Goal: Task Accomplishment & Management: Manage account settings

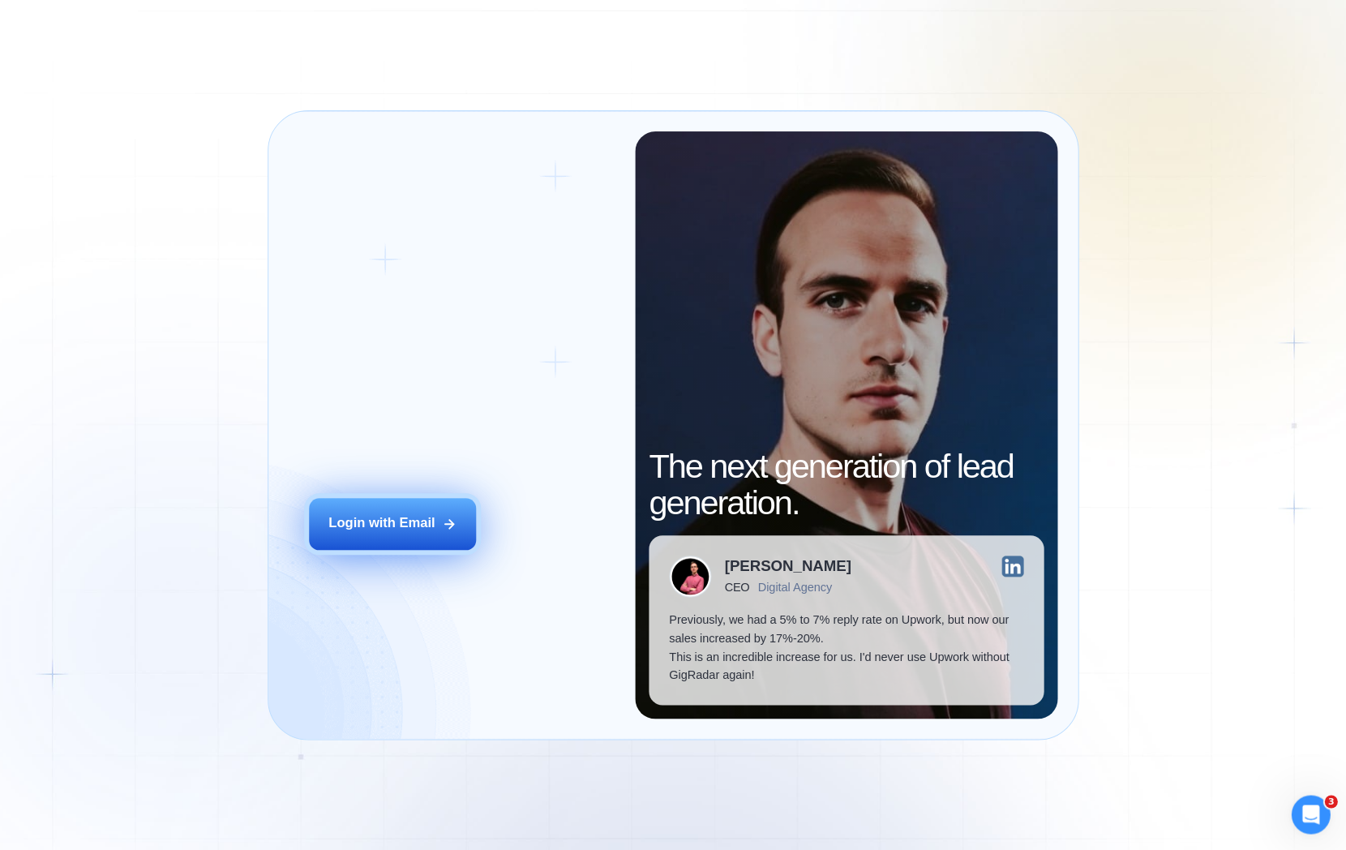
drag, startPoint x: 335, startPoint y: 564, endPoint x: 339, endPoint y: 550, distance: 15.1
click at [335, 550] on button "Login with Email" at bounding box center [392, 524] width 166 height 52
click at [346, 518] on button "Login with Email" at bounding box center [392, 524] width 166 height 52
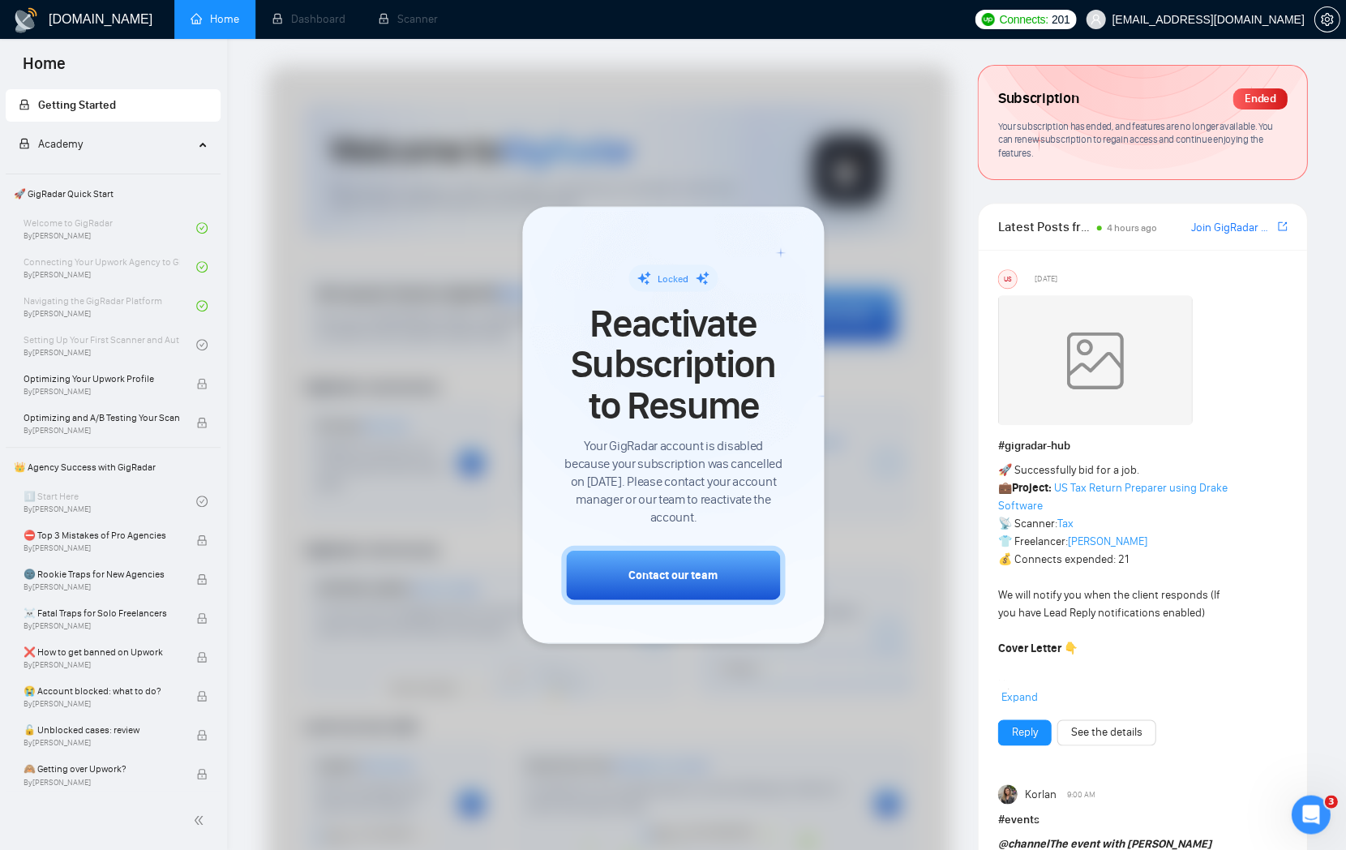
click at [1241, 668] on div "🚀 Successfully bid for a job. 💼 Project: US Tax Return Preparer using Drake Sof…" at bounding box center [1141, 583] width 289 height 245
click at [1243, 28] on span "mykhailo.s@equinox.company" at bounding box center [1195, 20] width 238 height 52
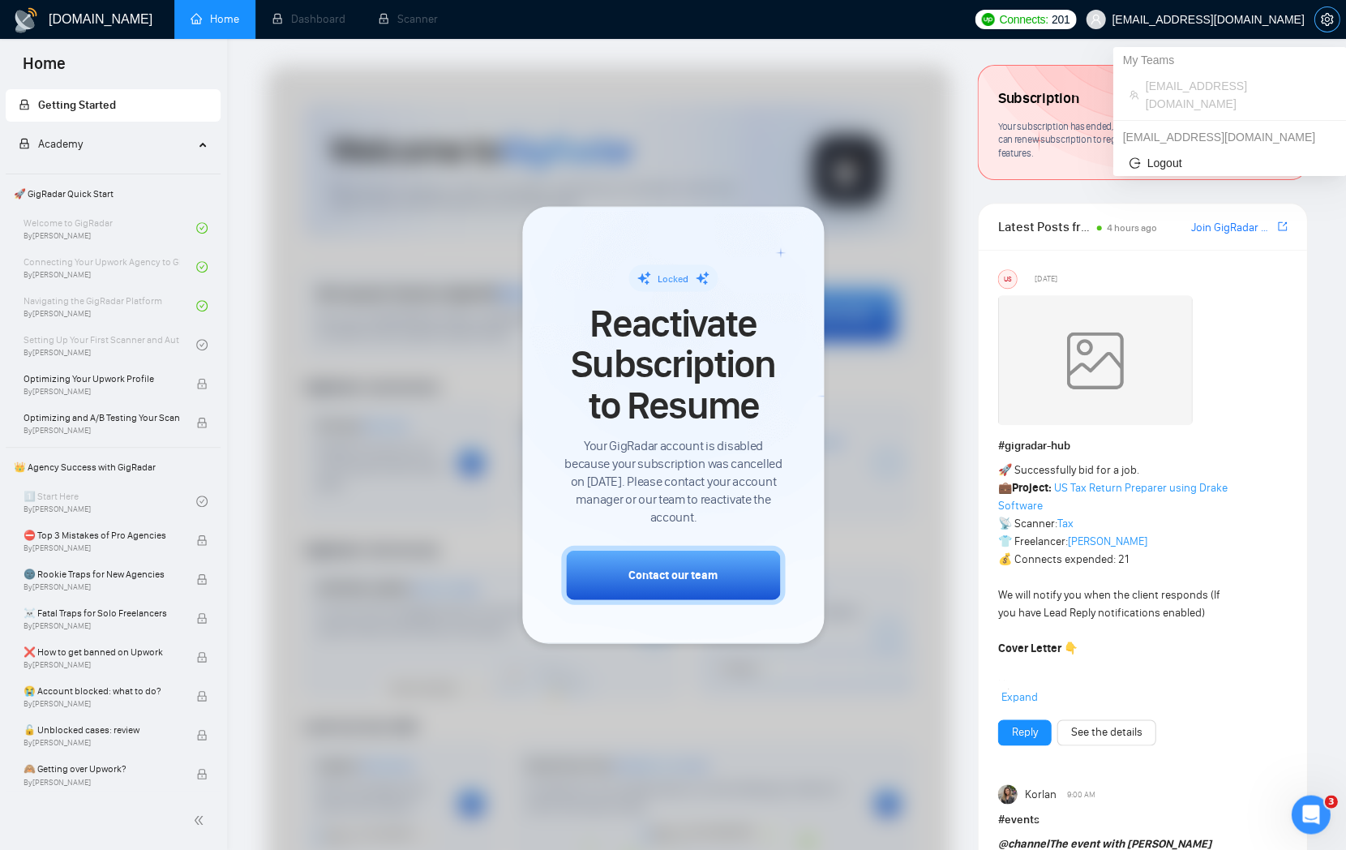
drag, startPoint x: 1313, startPoint y: 1, endPoint x: 1320, endPoint y: 11, distance: 11.7
click at [1313, 1] on div at bounding box center [1326, 19] width 26 height 39
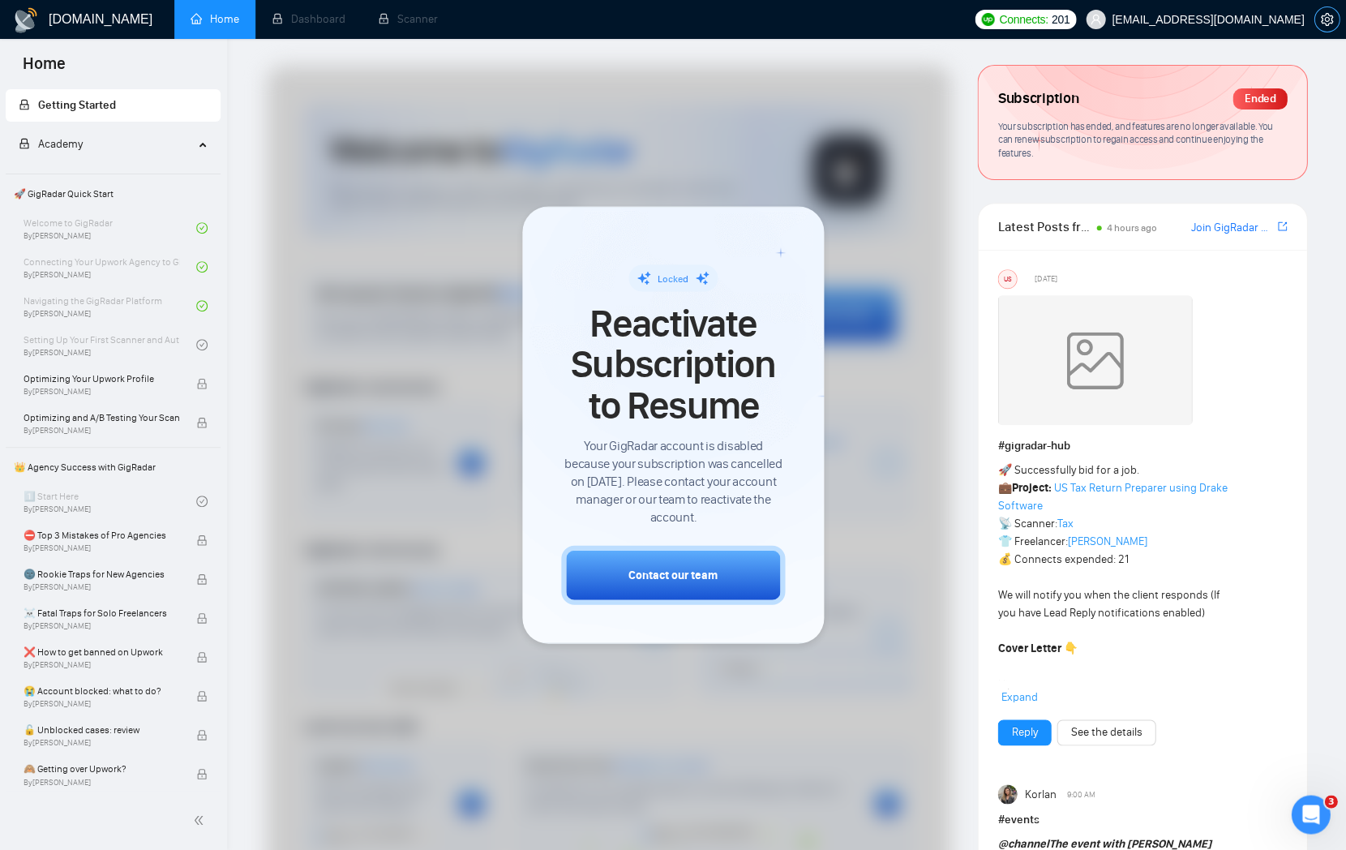
click at [1330, 21] on icon "setting" at bounding box center [1326, 19] width 13 height 13
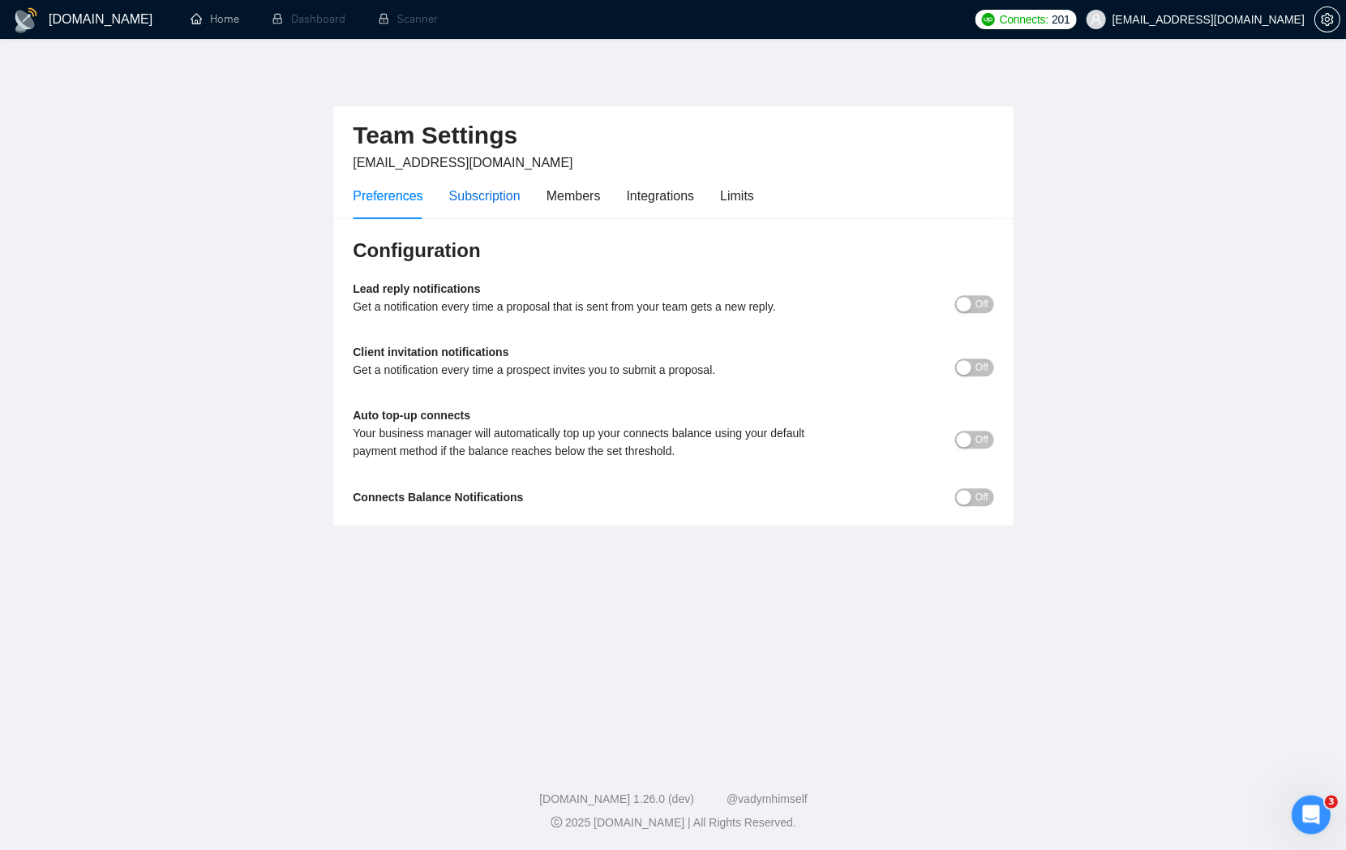
click at [497, 201] on div "Subscription" at bounding box center [483, 196] width 71 height 20
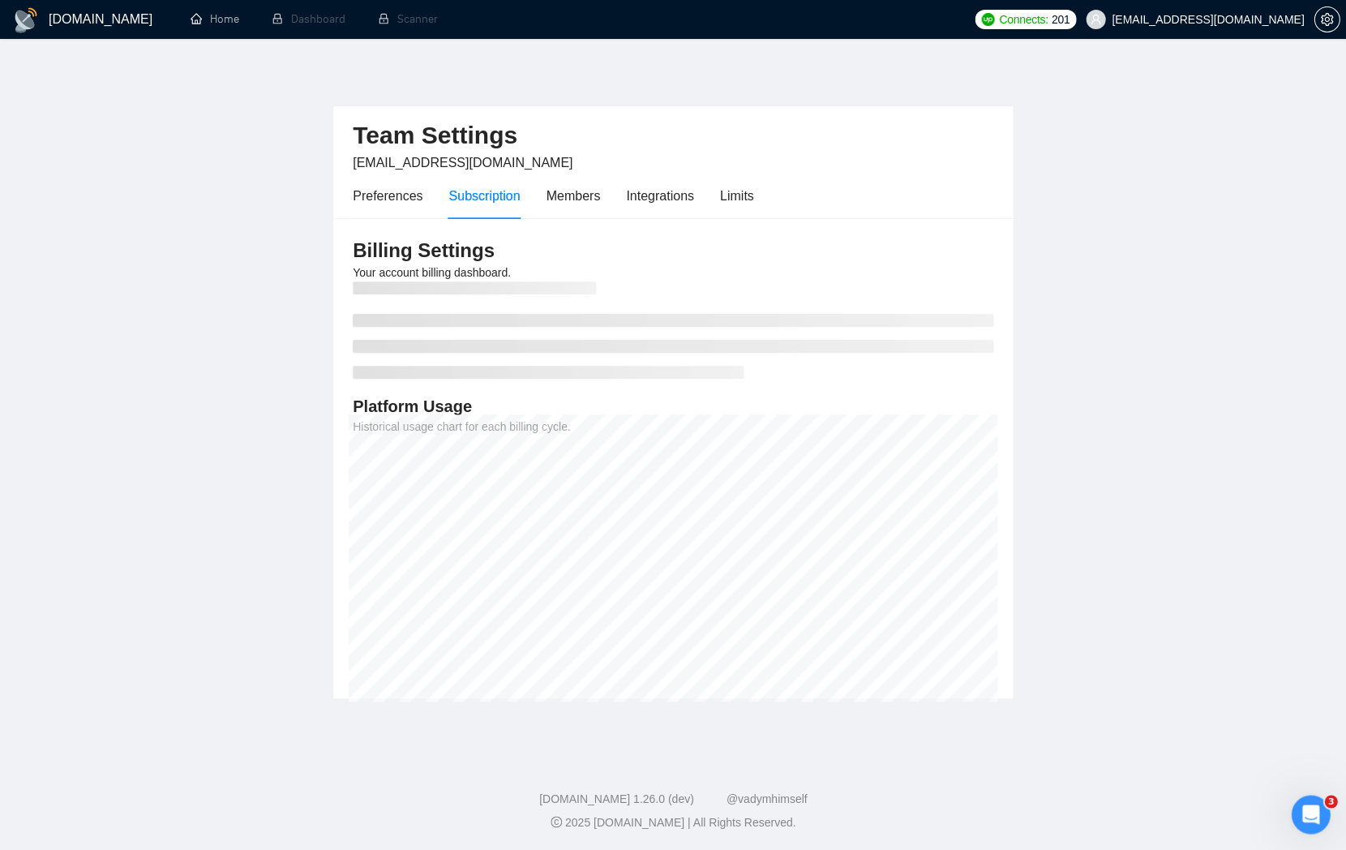
click at [610, 186] on div "Preferences Subscription Members Integrations Limits" at bounding box center [553, 196] width 400 height 46
click at [632, 188] on div "Integrations" at bounding box center [660, 196] width 68 height 20
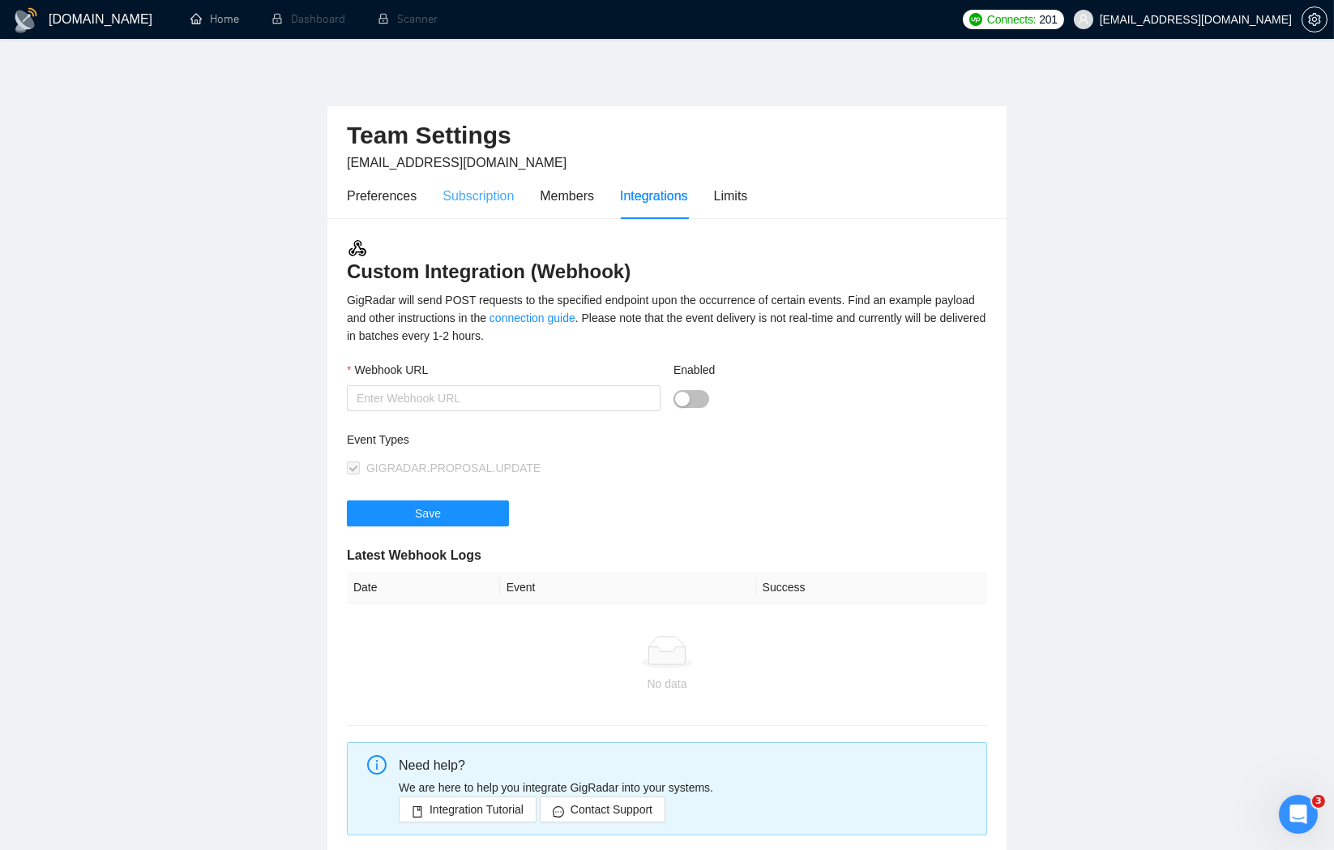
click at [493, 205] on div "Subscription" at bounding box center [478, 196] width 71 height 46
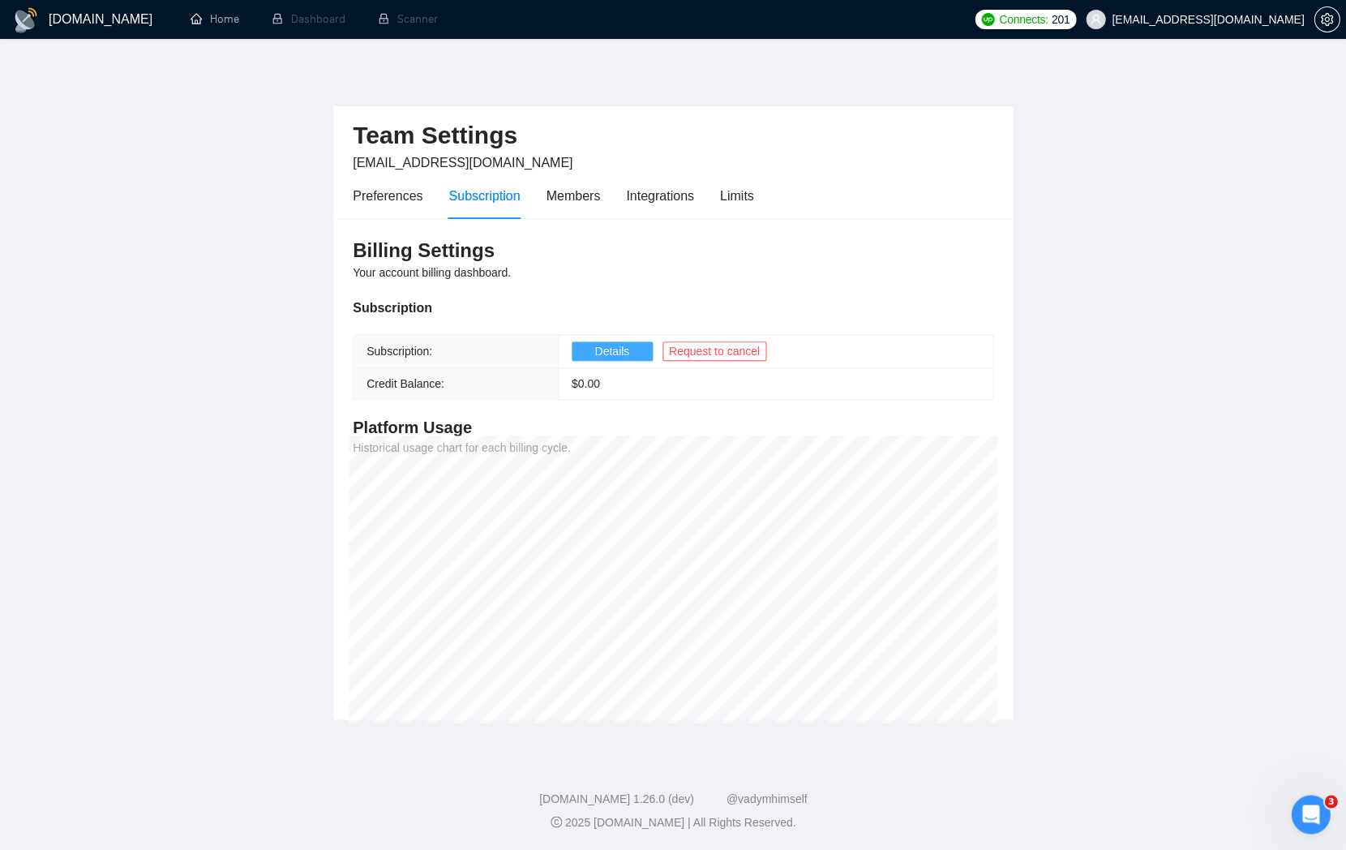
click at [627, 349] on span "Details" at bounding box center [611, 351] width 35 height 18
